Goal: Go to known website: Go to known website

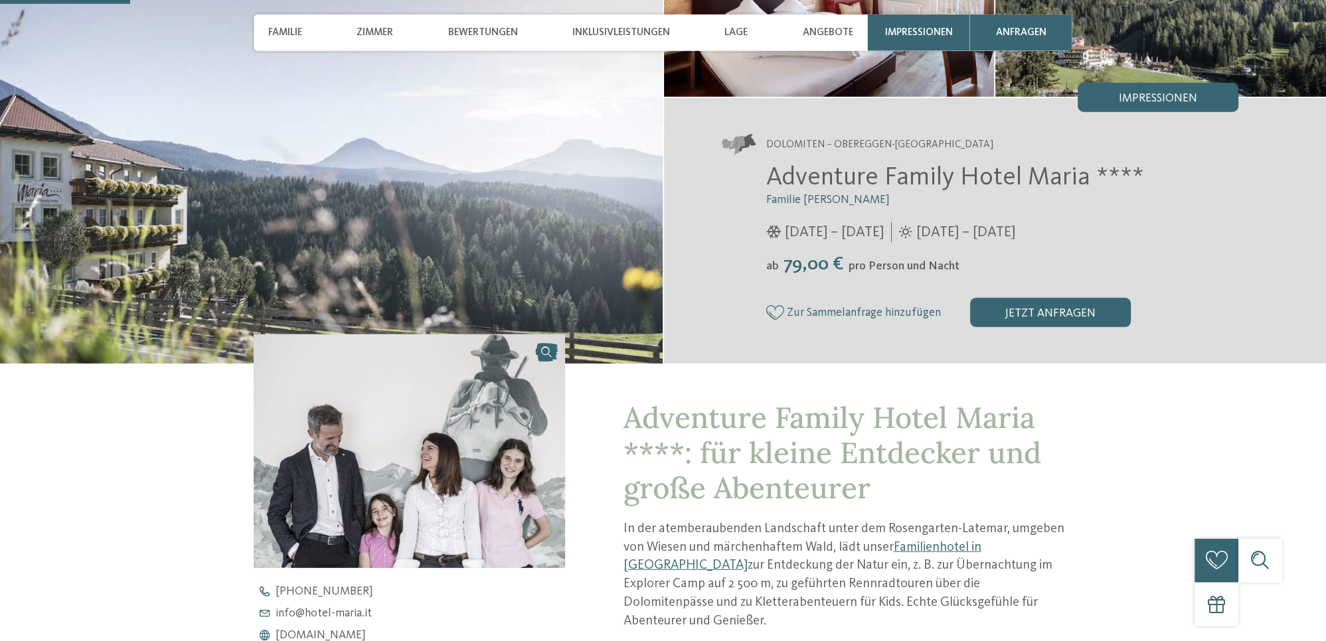
scroll to position [467, 0]
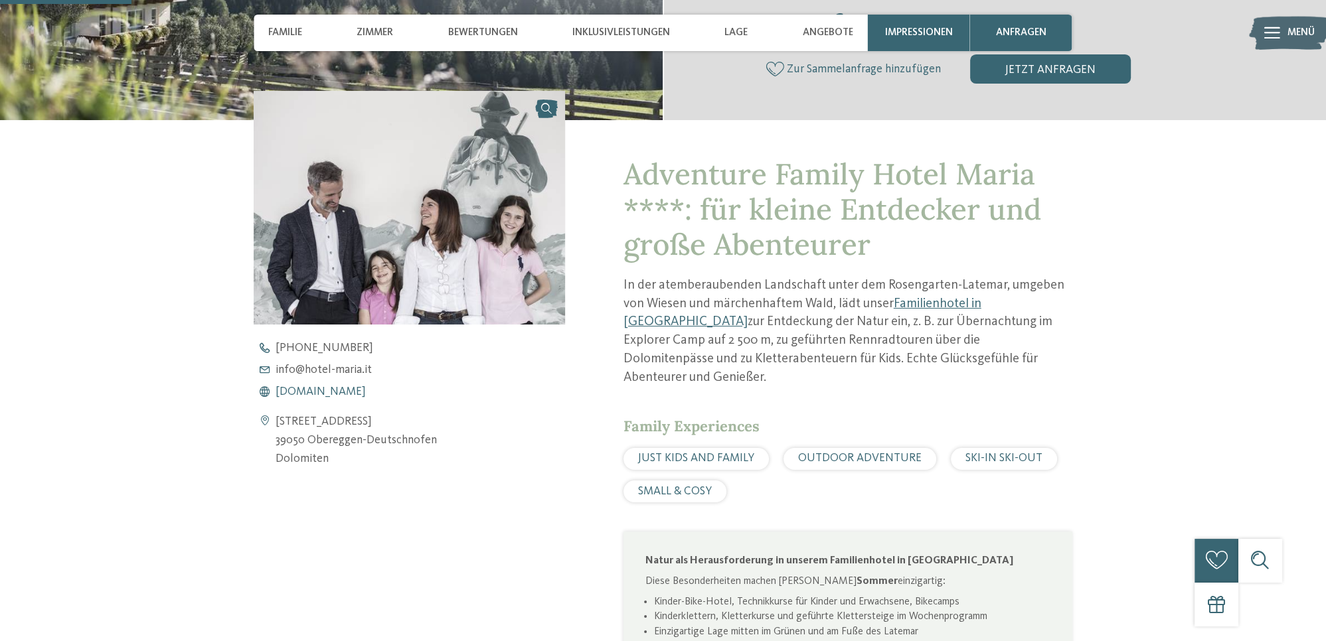
click at [325, 394] on span "www.hotel-maria.it" at bounding box center [321, 392] width 90 height 12
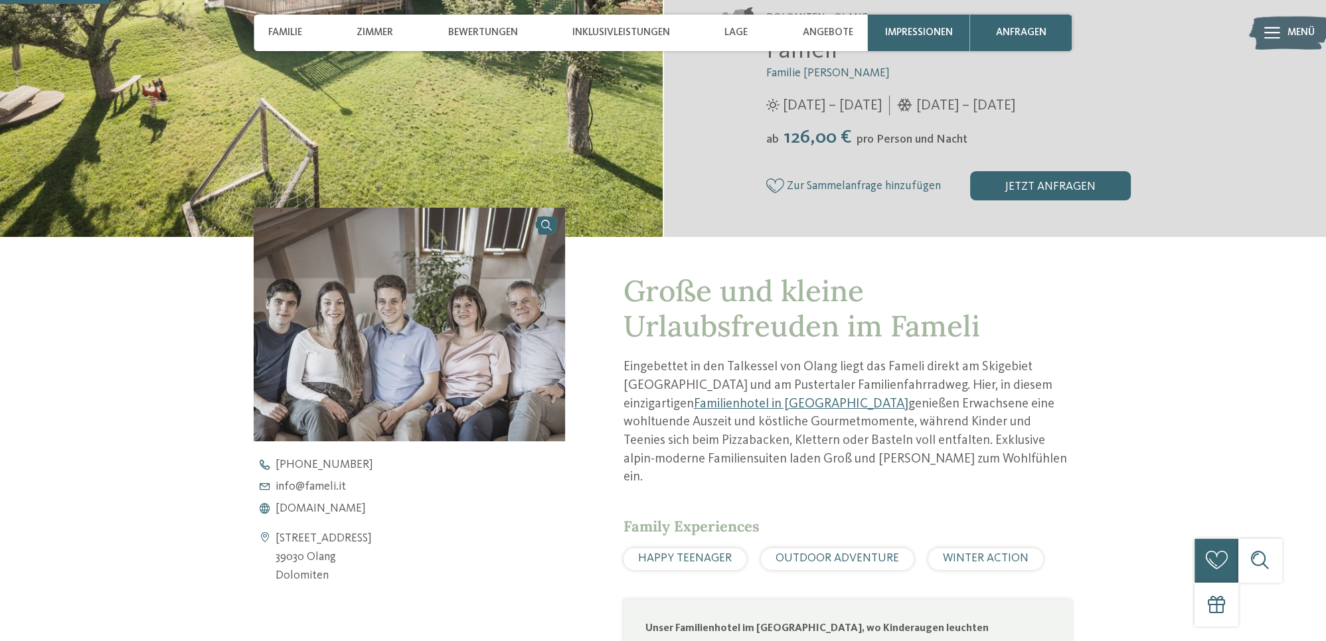
scroll to position [351, 0]
